Goal: Task Accomplishment & Management: Use online tool/utility

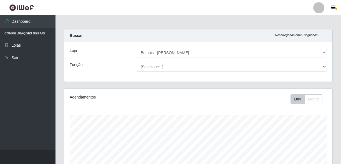
select select "230"
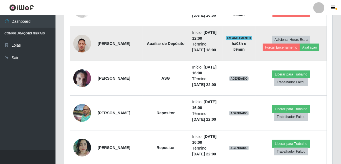
scroll to position [287, 0]
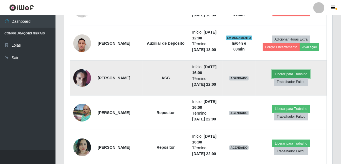
click at [300, 78] on button "Liberar para Trabalho" at bounding box center [290, 74] width 37 height 8
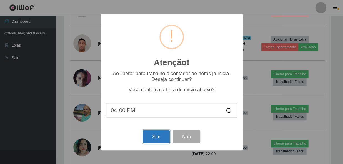
click at [150, 138] on button "Sim" at bounding box center [156, 136] width 27 height 13
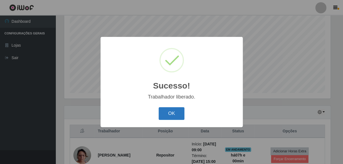
click at [177, 114] on button "OK" at bounding box center [172, 113] width 26 height 13
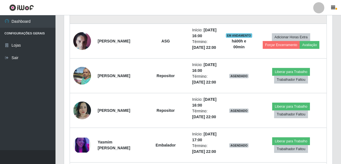
scroll to position [358, 0]
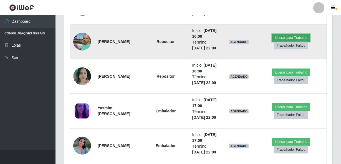
click at [290, 42] on button "Liberar para Trabalho" at bounding box center [290, 38] width 37 height 8
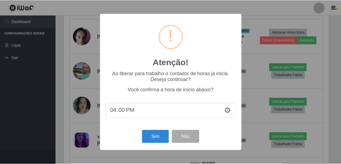
scroll to position [115, 266]
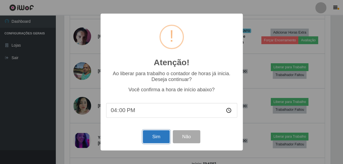
click at [152, 140] on button "Sim" at bounding box center [156, 136] width 27 height 13
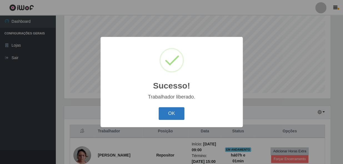
click at [170, 109] on button "OK" at bounding box center [172, 113] width 26 height 13
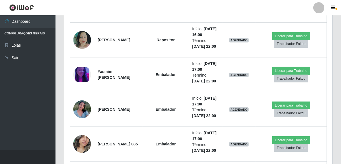
scroll to position [408, 0]
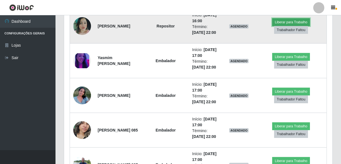
click at [287, 26] on button "Liberar para Trabalho" at bounding box center [290, 22] width 37 height 8
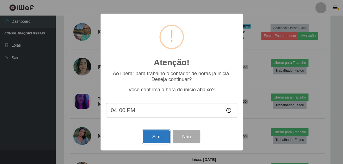
click at [155, 139] on button "Sim" at bounding box center [156, 136] width 27 height 13
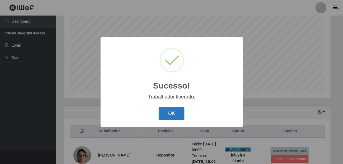
click at [168, 114] on button "OK" at bounding box center [172, 113] width 26 height 13
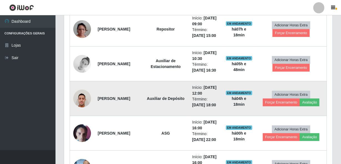
scroll to position [257, 0]
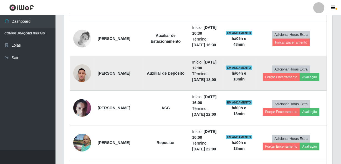
click at [79, 85] on img at bounding box center [82, 73] width 18 height 24
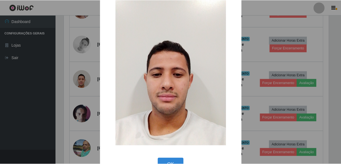
scroll to position [32, 0]
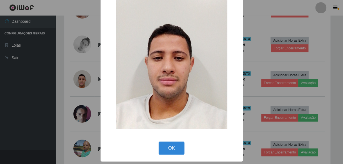
click at [153, 150] on div "OK Cancel" at bounding box center [171, 148] width 131 height 16
click at [167, 150] on button "OK" at bounding box center [172, 148] width 26 height 13
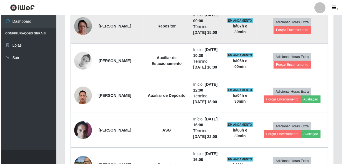
scroll to position [226, 0]
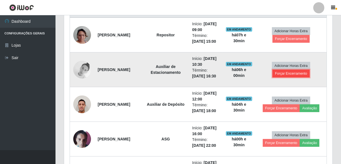
click at [285, 77] on button "Forçar Encerramento" at bounding box center [291, 74] width 37 height 8
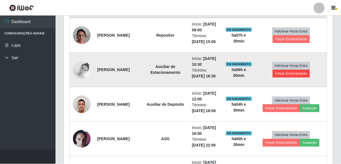
scroll to position [115, 266]
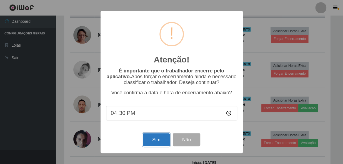
click at [157, 141] on button "Sim" at bounding box center [156, 139] width 27 height 13
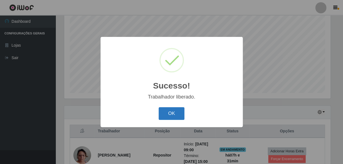
click at [181, 117] on button "OK" at bounding box center [172, 113] width 26 height 13
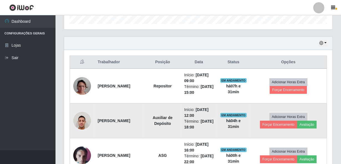
scroll to position [181, 0]
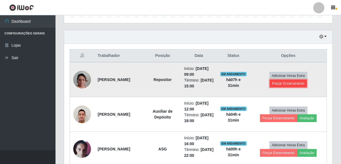
click at [299, 82] on button "Forçar Encerramento" at bounding box center [288, 84] width 37 height 8
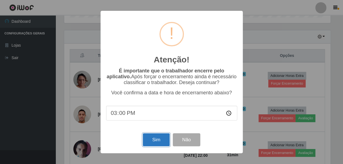
click at [151, 141] on button "Sim" at bounding box center [156, 139] width 27 height 13
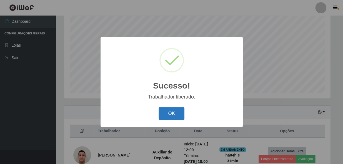
click at [172, 116] on button "OK" at bounding box center [172, 113] width 26 height 13
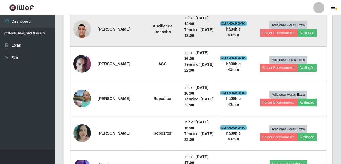
scroll to position [257, 0]
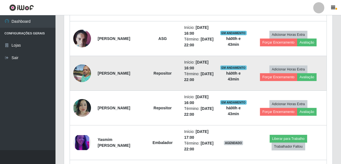
click at [83, 76] on img at bounding box center [82, 73] width 18 height 24
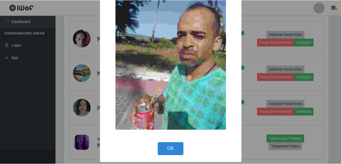
scroll to position [34, 0]
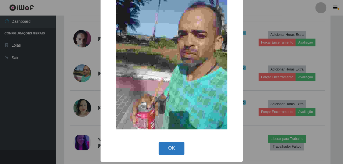
click at [167, 146] on button "OK" at bounding box center [172, 148] width 26 height 13
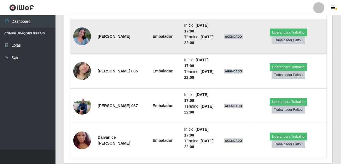
scroll to position [408, 0]
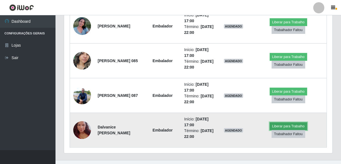
click at [286, 122] on button "Liberar para Trabalho" at bounding box center [288, 126] width 37 height 8
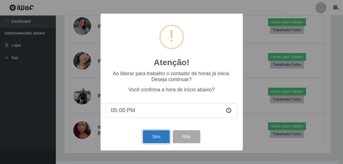
click at [157, 139] on button "Sim" at bounding box center [156, 136] width 27 height 13
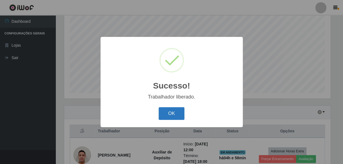
click at [174, 116] on button "OK" at bounding box center [172, 113] width 26 height 13
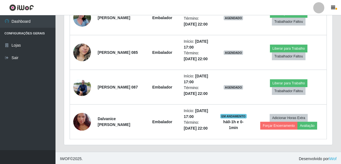
scroll to position [417, 0]
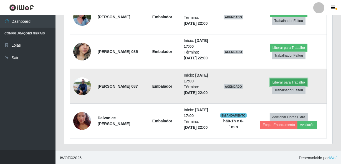
click at [284, 81] on button "Liberar para Trabalho" at bounding box center [288, 83] width 37 height 8
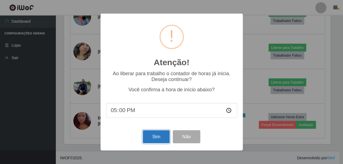
click at [158, 136] on button "Sim" at bounding box center [156, 136] width 27 height 13
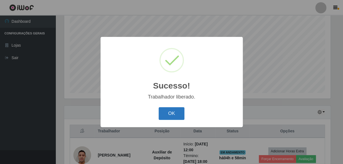
click at [175, 112] on button "OK" at bounding box center [172, 113] width 26 height 13
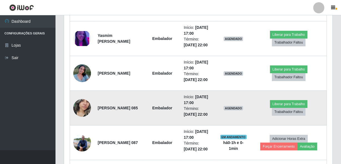
scroll to position [358, 0]
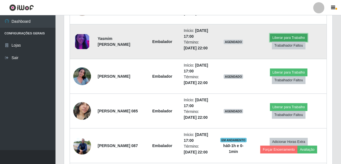
click at [288, 36] on button "Liberar para Trabalho" at bounding box center [288, 38] width 37 height 8
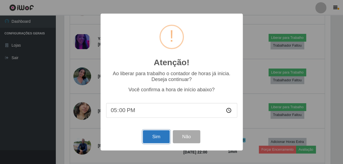
click at [155, 139] on button "Sim" at bounding box center [156, 136] width 27 height 13
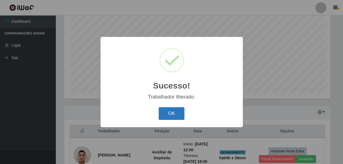
click at [169, 118] on button "OK" at bounding box center [172, 113] width 26 height 13
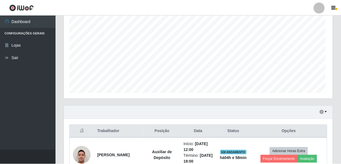
scroll to position [277605, 277452]
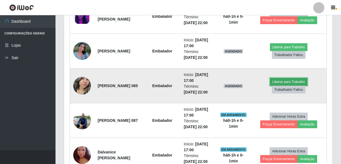
click at [287, 78] on button "Liberar para Trabalho" at bounding box center [288, 82] width 37 height 8
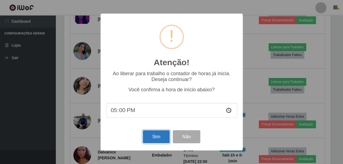
click at [149, 134] on button "Sim" at bounding box center [156, 136] width 27 height 13
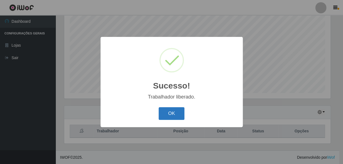
click at [177, 114] on button "OK" at bounding box center [172, 113] width 26 height 13
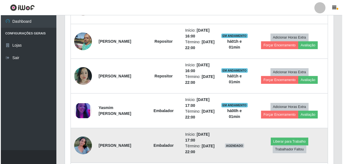
scroll to position [333, 0]
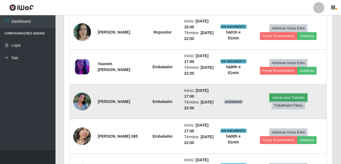
click at [294, 96] on button "Liberar para Trabalho" at bounding box center [288, 98] width 37 height 8
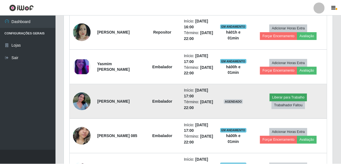
scroll to position [115, 266]
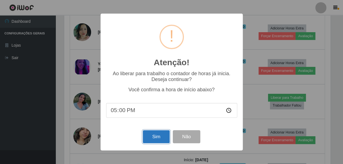
click at [162, 137] on button "Sim" at bounding box center [156, 136] width 27 height 13
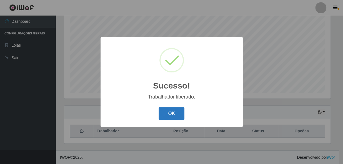
click at [164, 117] on button "OK" at bounding box center [172, 113] width 26 height 13
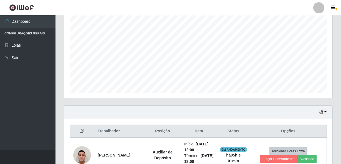
scroll to position [115, 269]
